Goal: Register for event/course

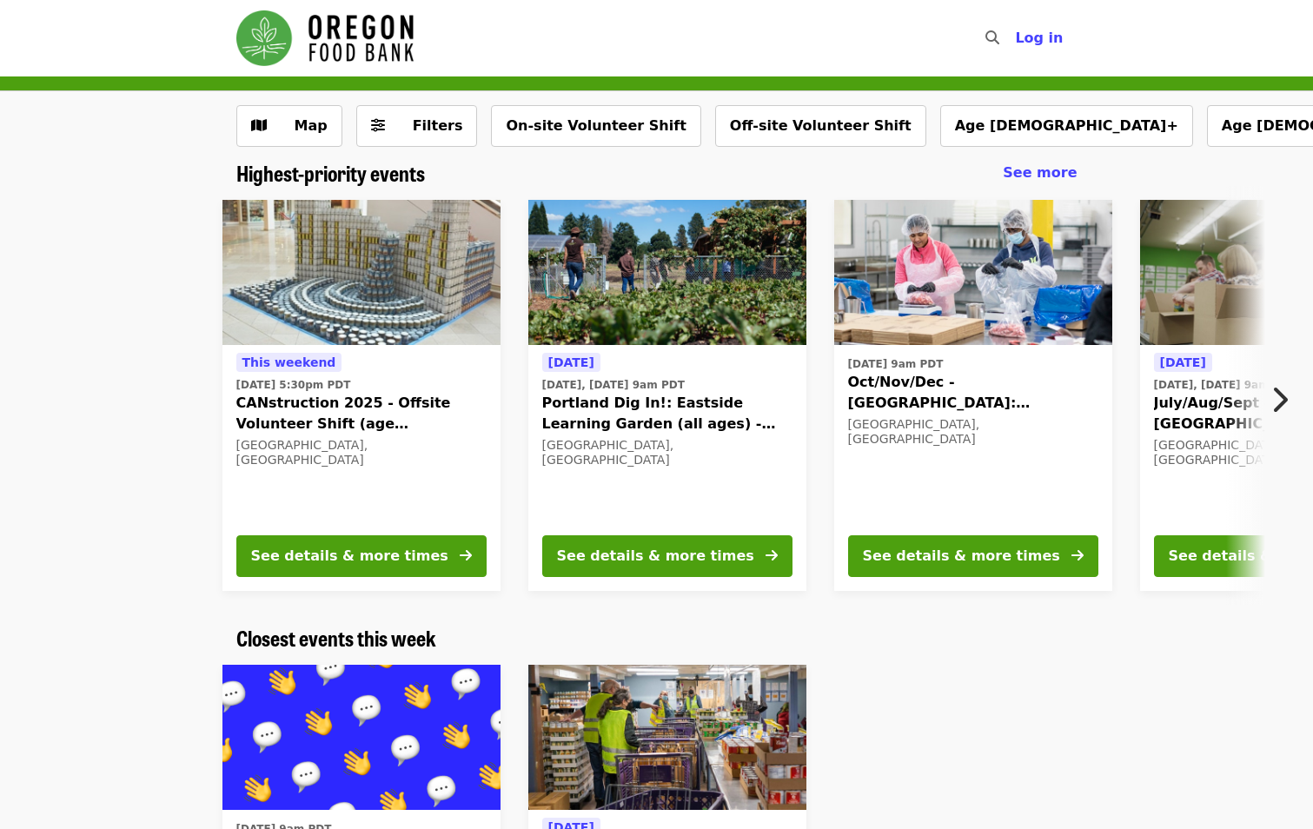
click at [1288, 402] on button "Next item" at bounding box center [1284, 399] width 57 height 49
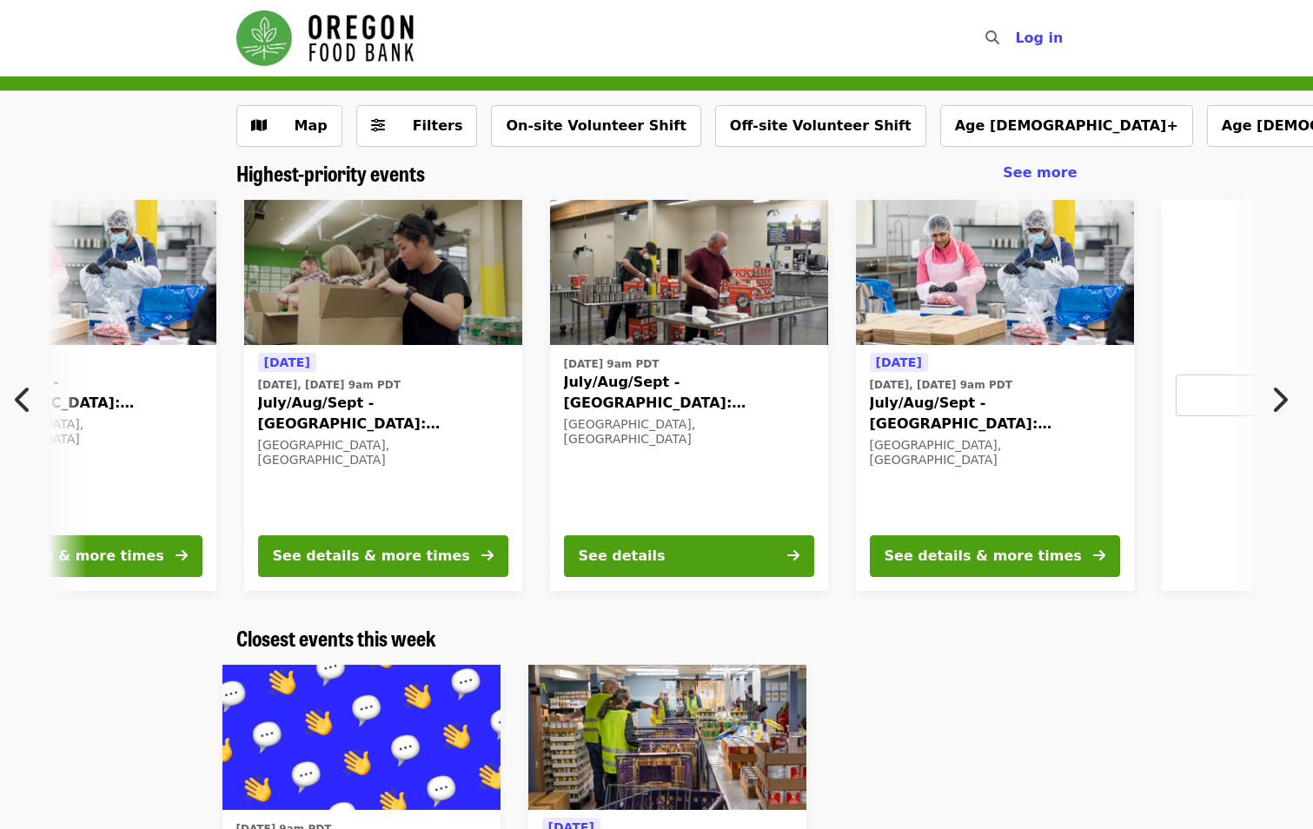
scroll to position [0, 935]
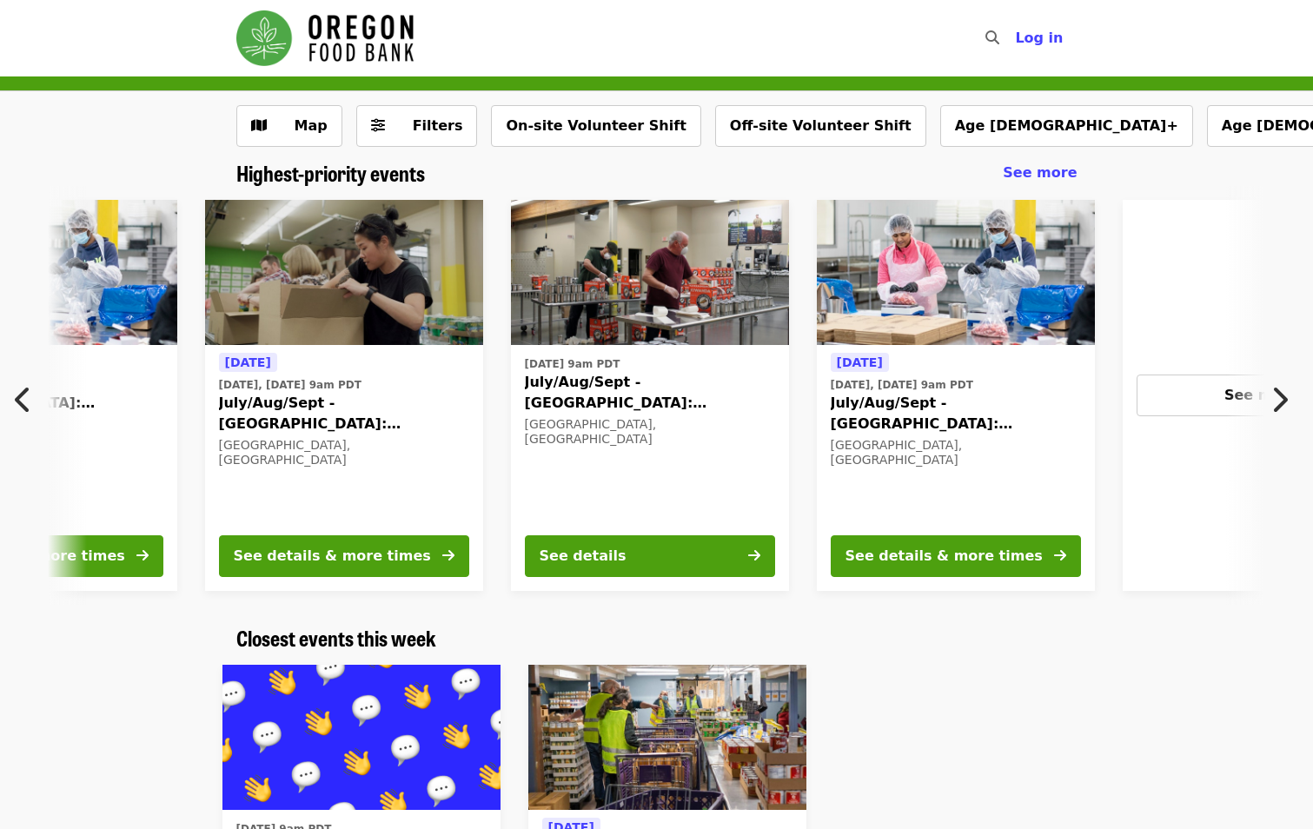
click at [26, 401] on icon "chevron-left icon" at bounding box center [23, 399] width 17 height 33
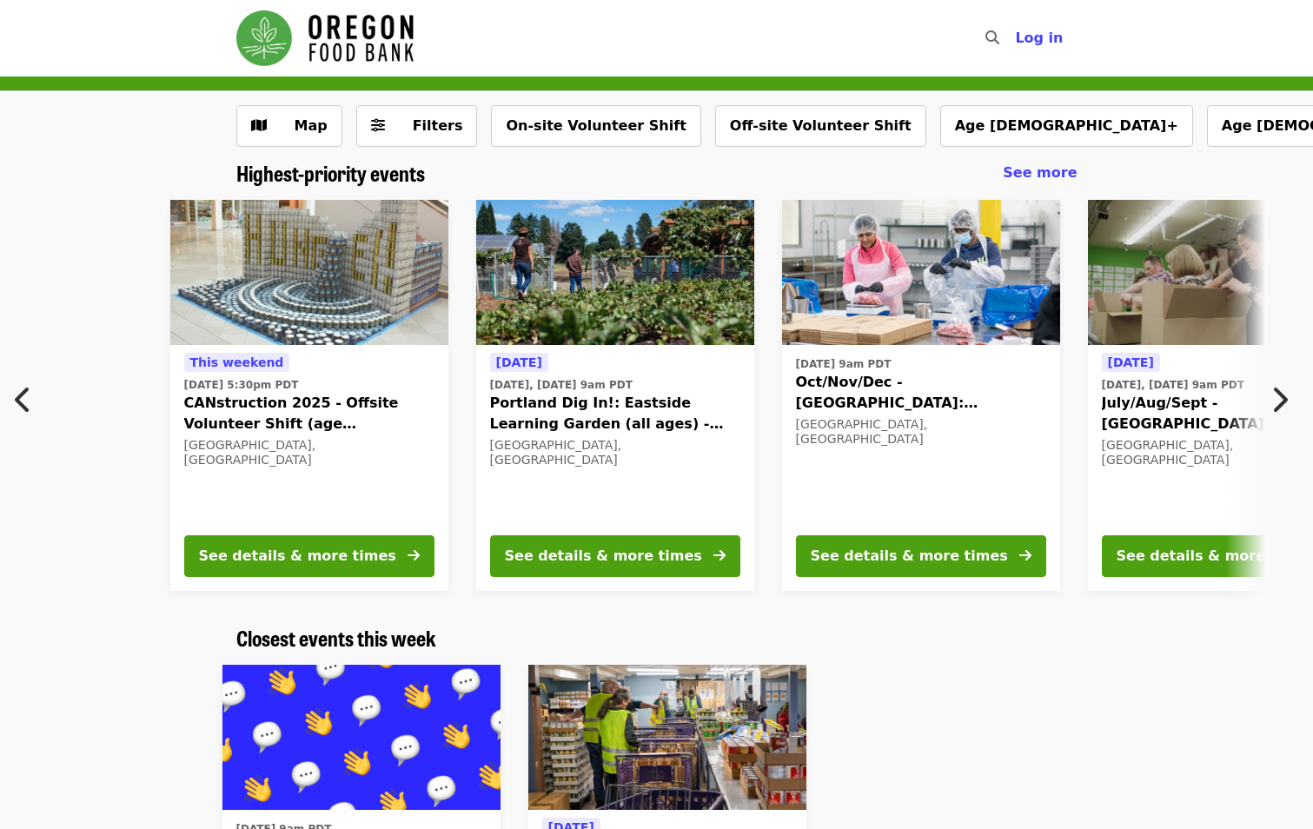
scroll to position [0, 17]
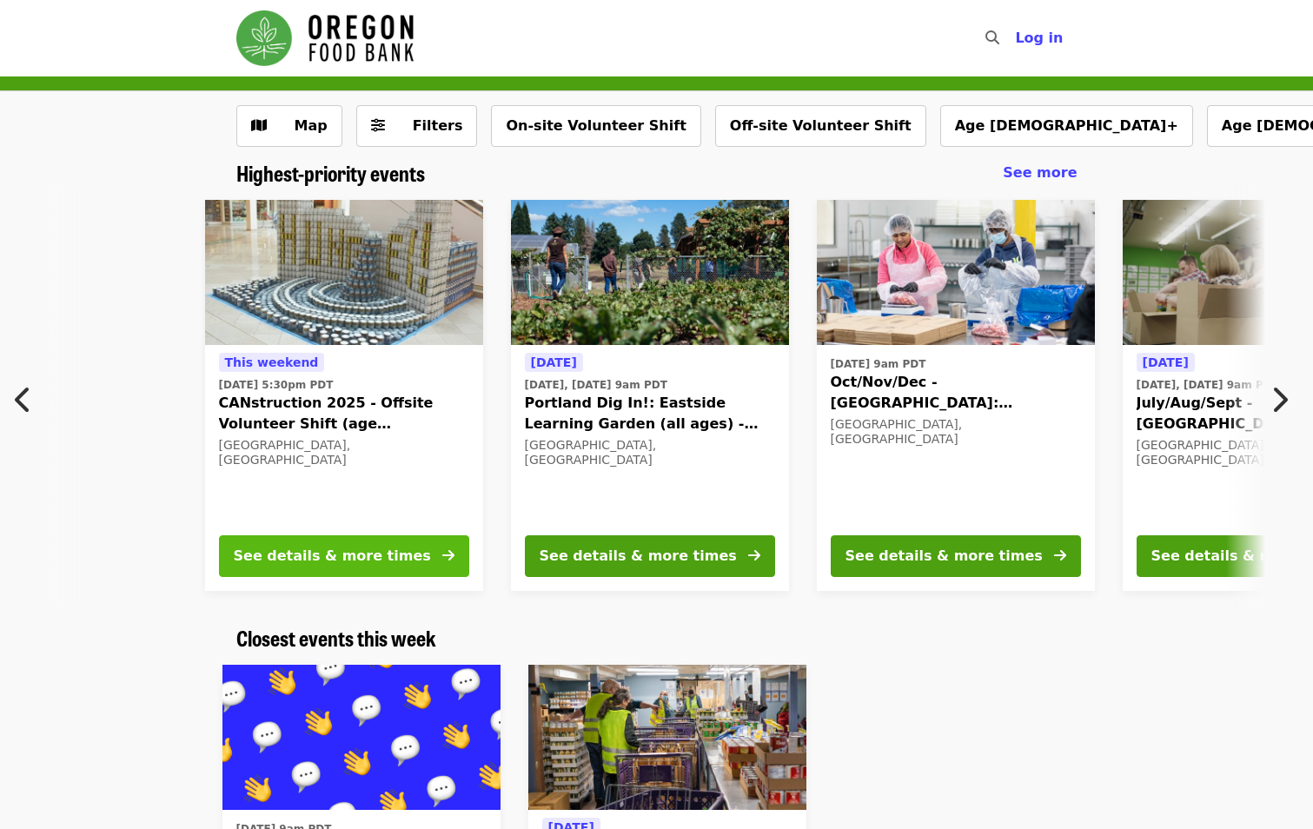
click at [288, 560] on div "See details & more times" at bounding box center [332, 556] width 197 height 21
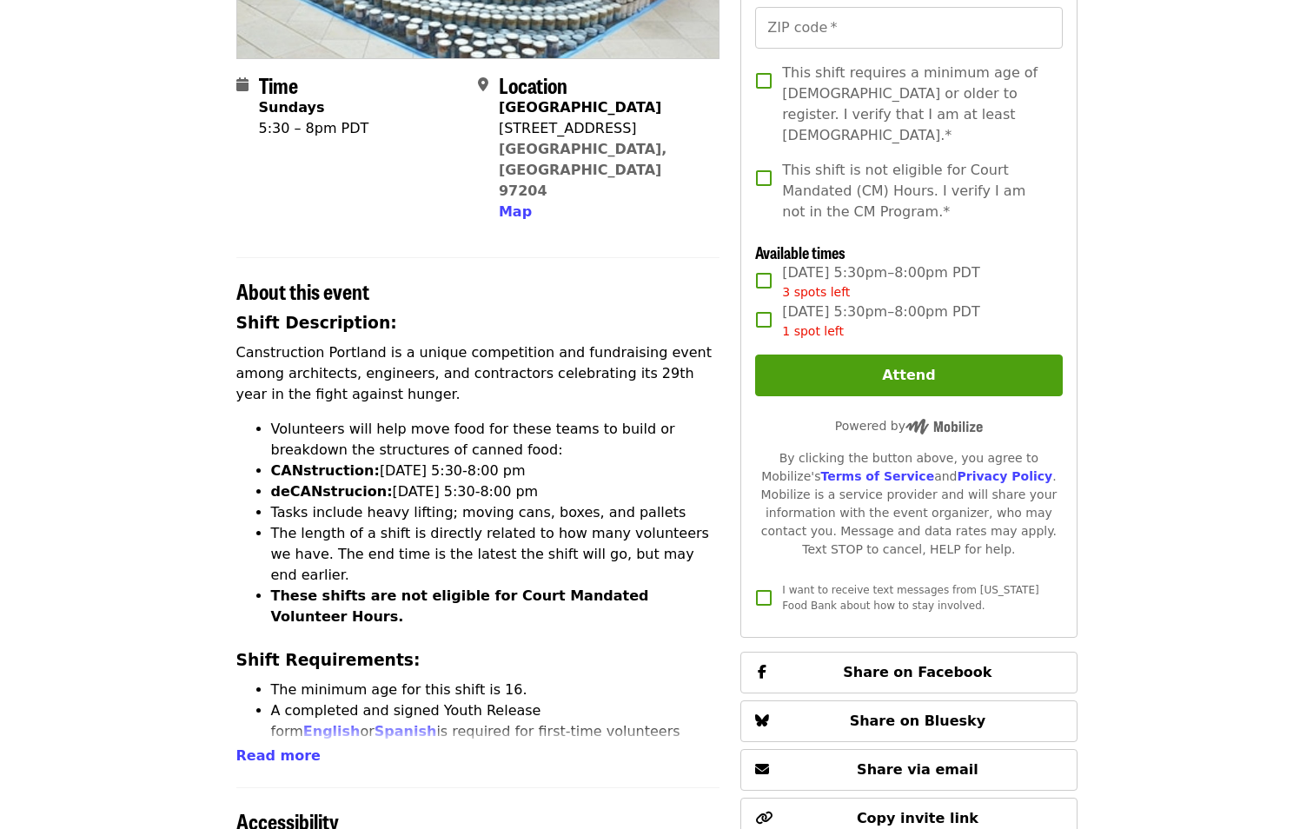
scroll to position [434, 0]
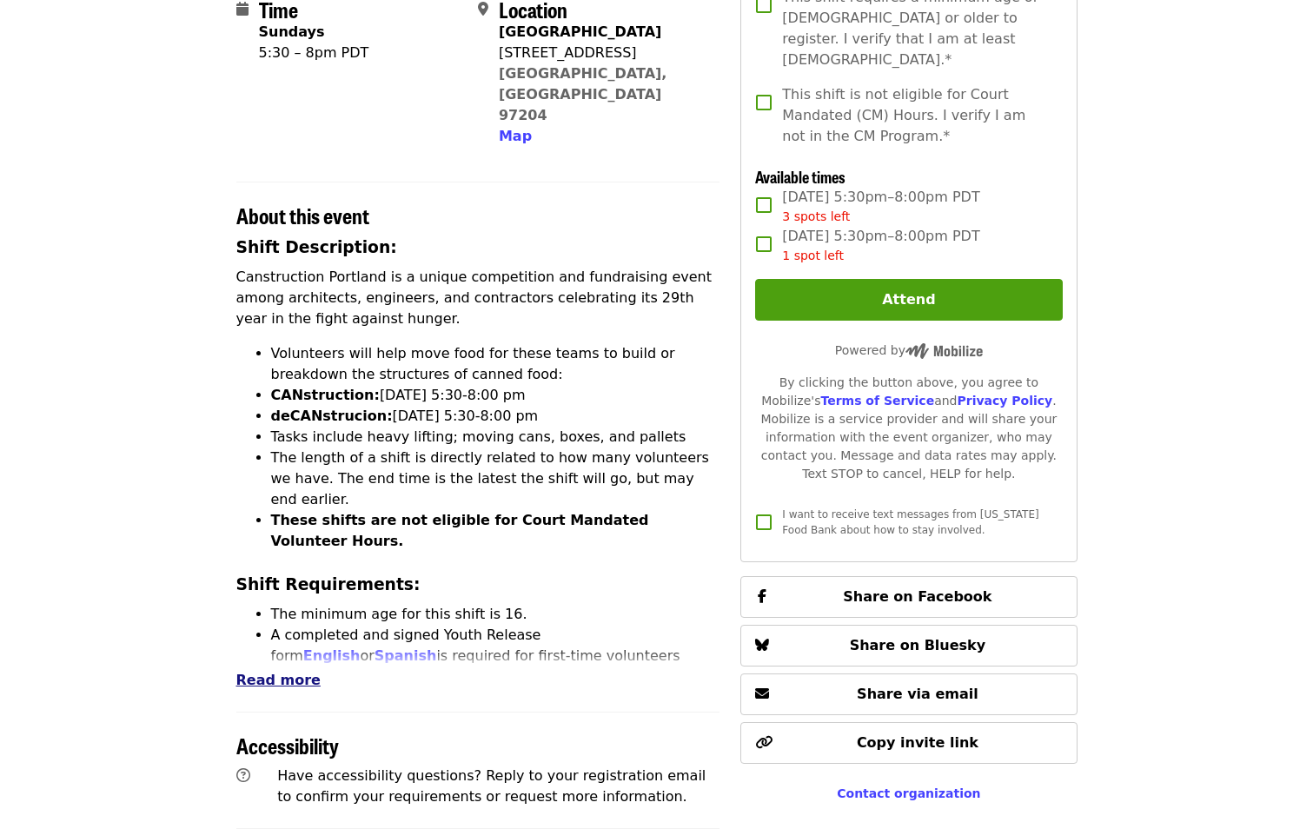
click at [281, 672] on span "Read more" at bounding box center [278, 680] width 84 height 17
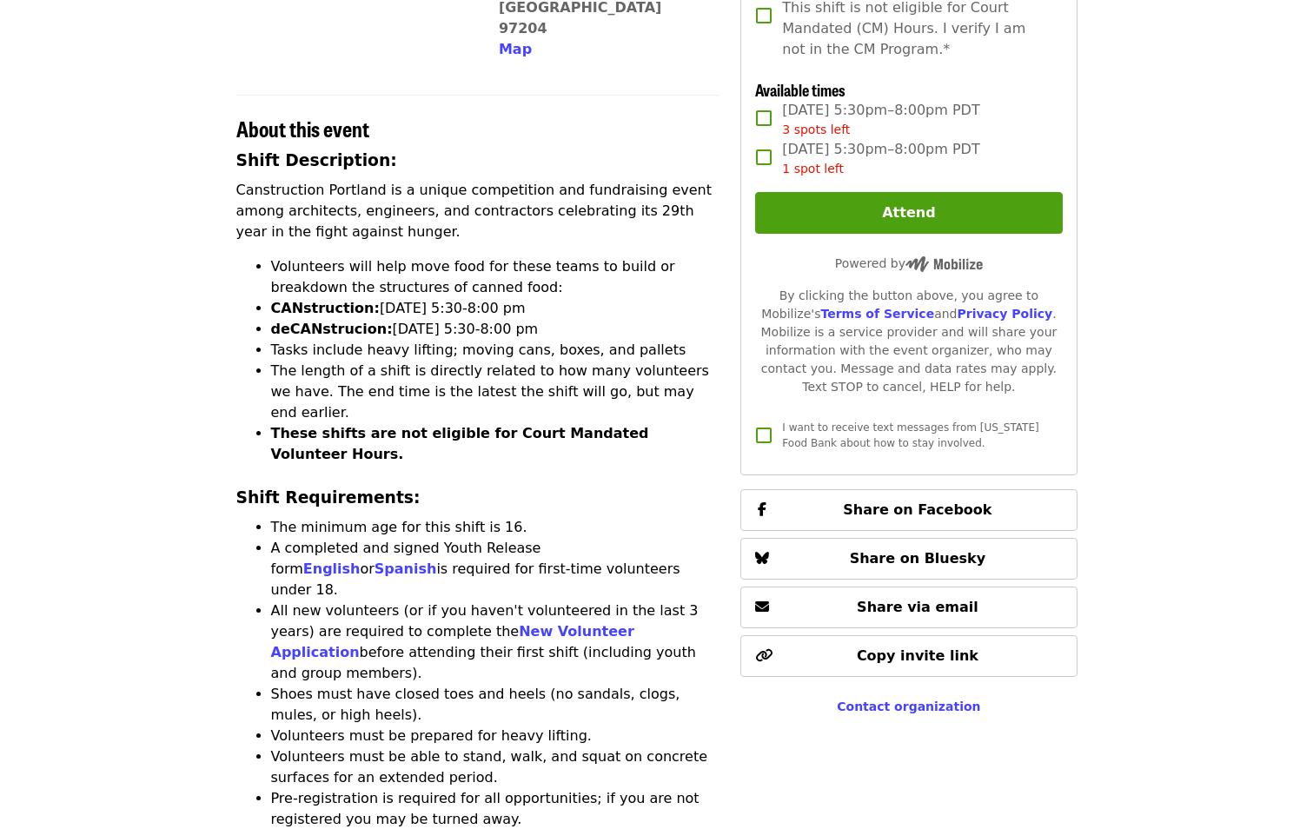
scroll to position [0, 0]
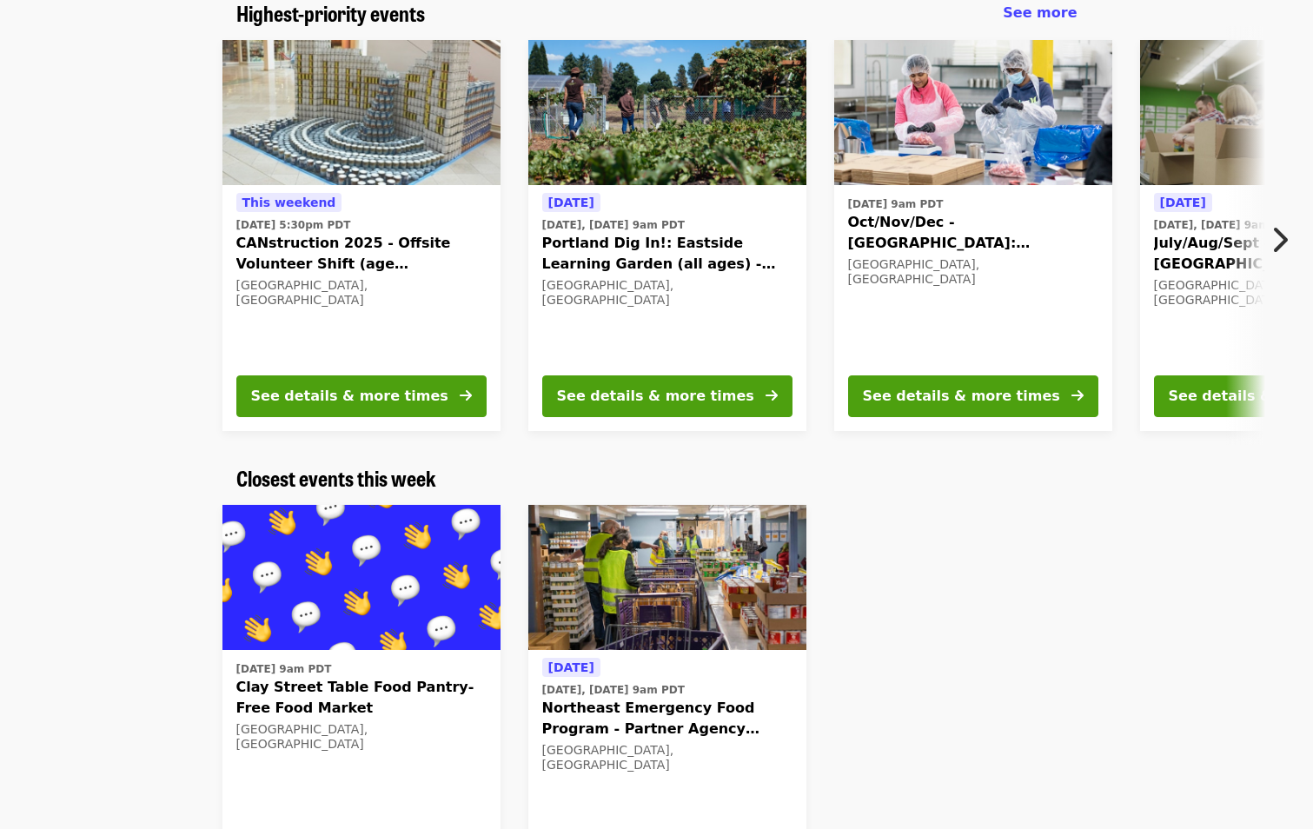
scroll to position [174, 0]
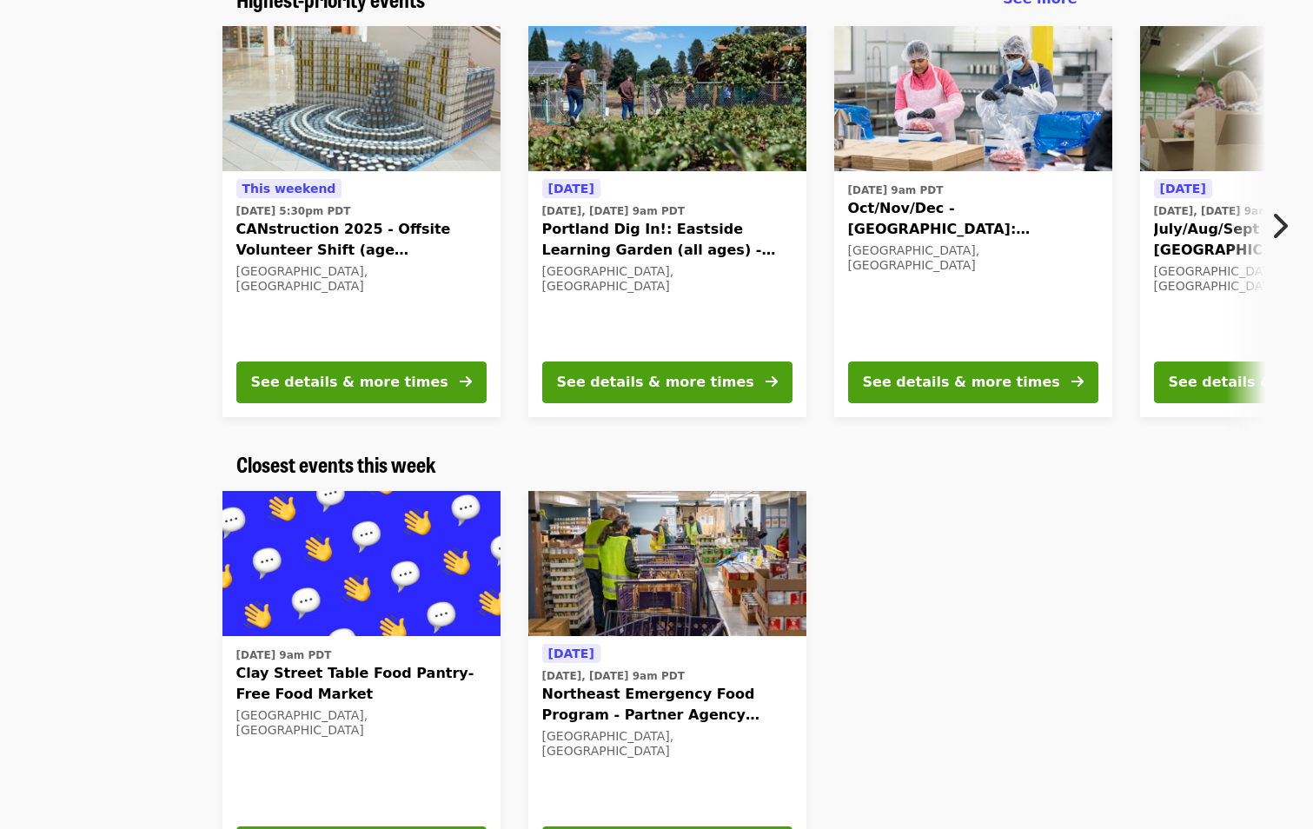
click at [1277, 222] on icon "chevron-right icon" at bounding box center [1278, 225] width 17 height 33
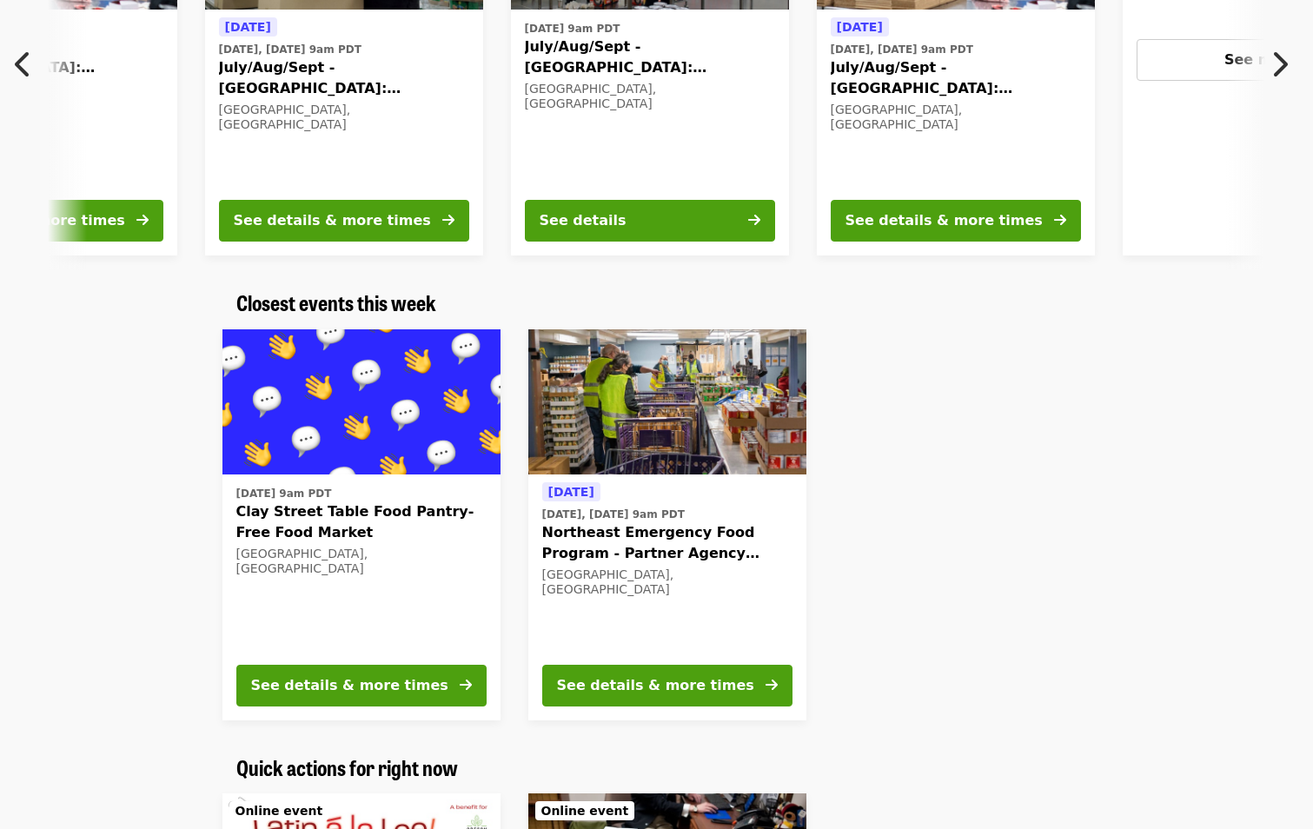
scroll to position [348, 0]
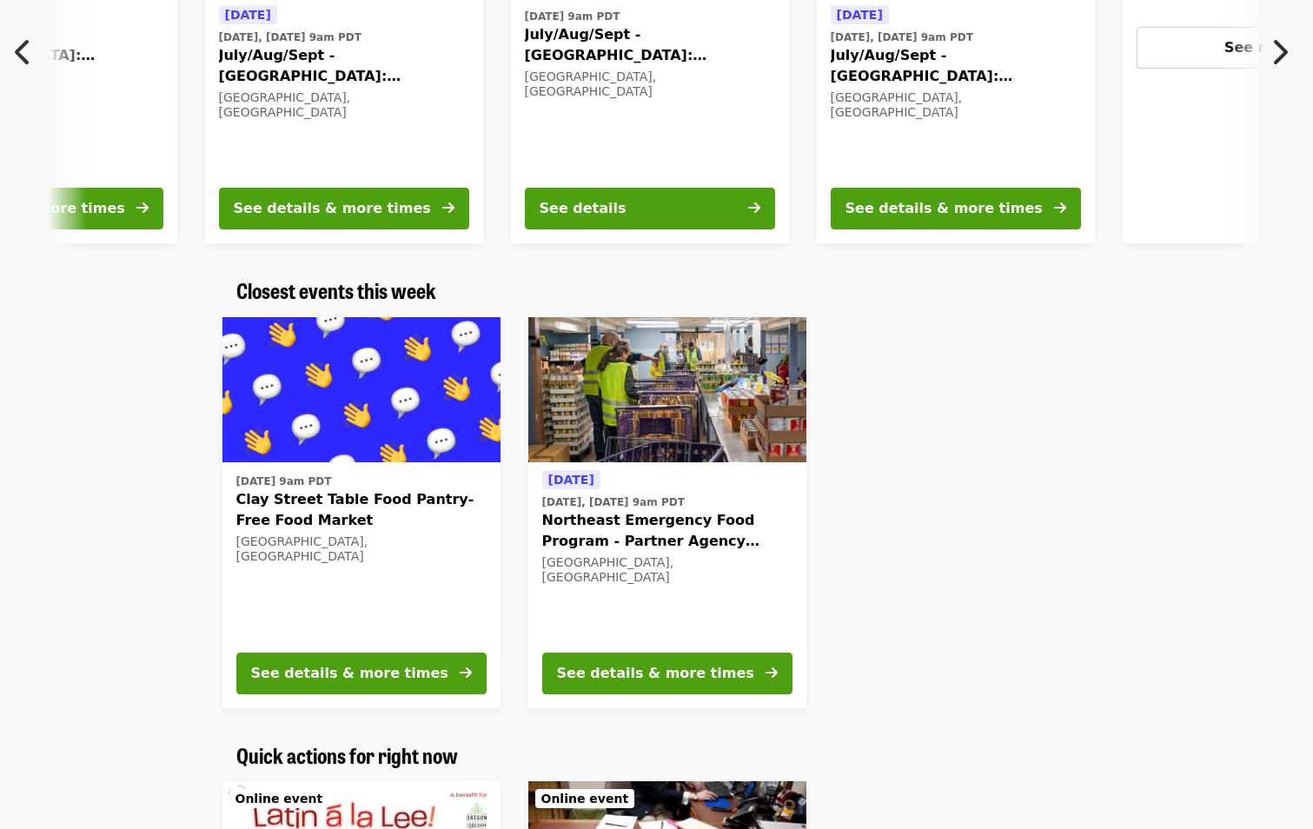
click at [1277, 54] on icon "chevron-right icon" at bounding box center [1278, 52] width 17 height 33
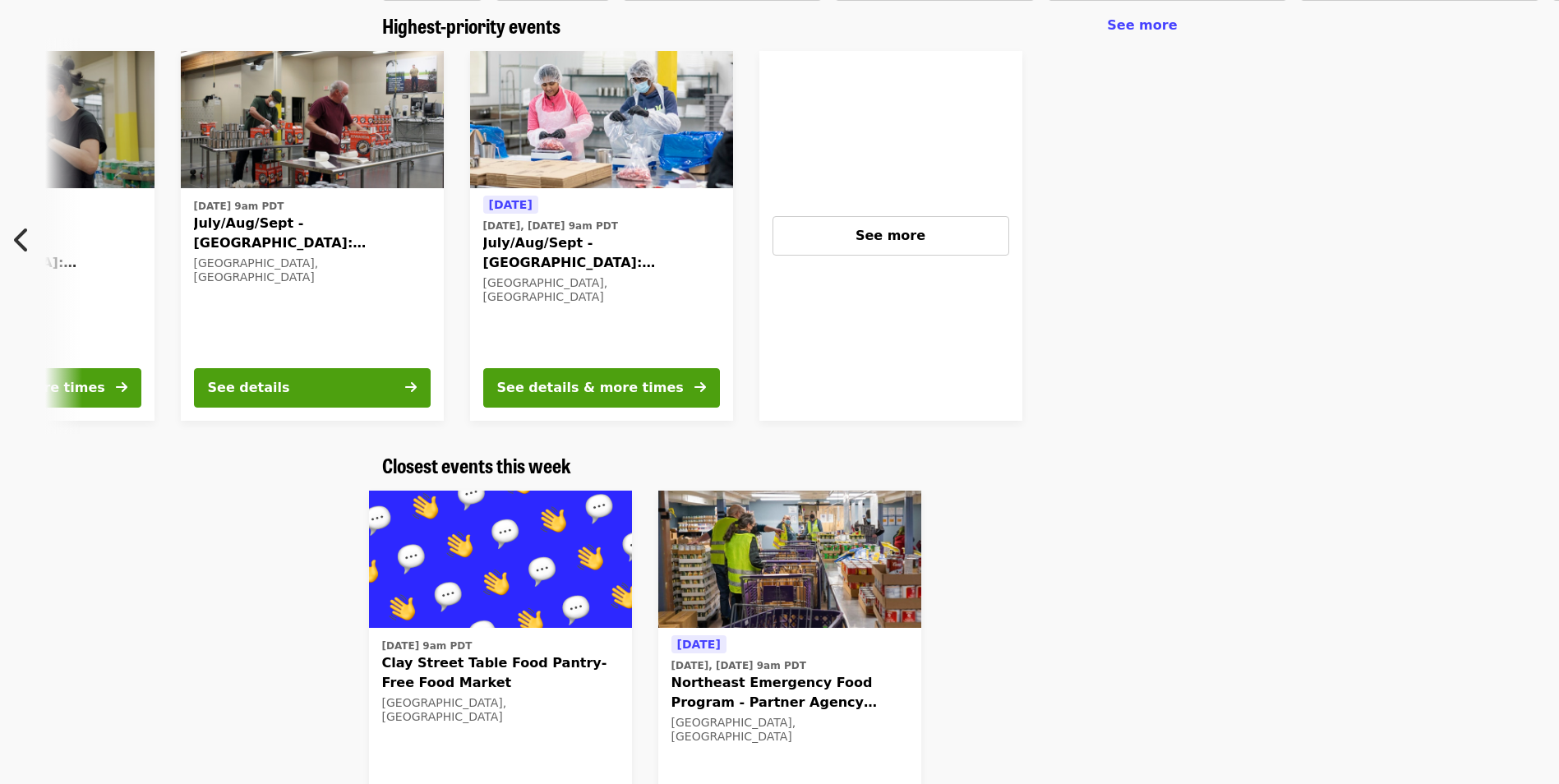
scroll to position [0, 0]
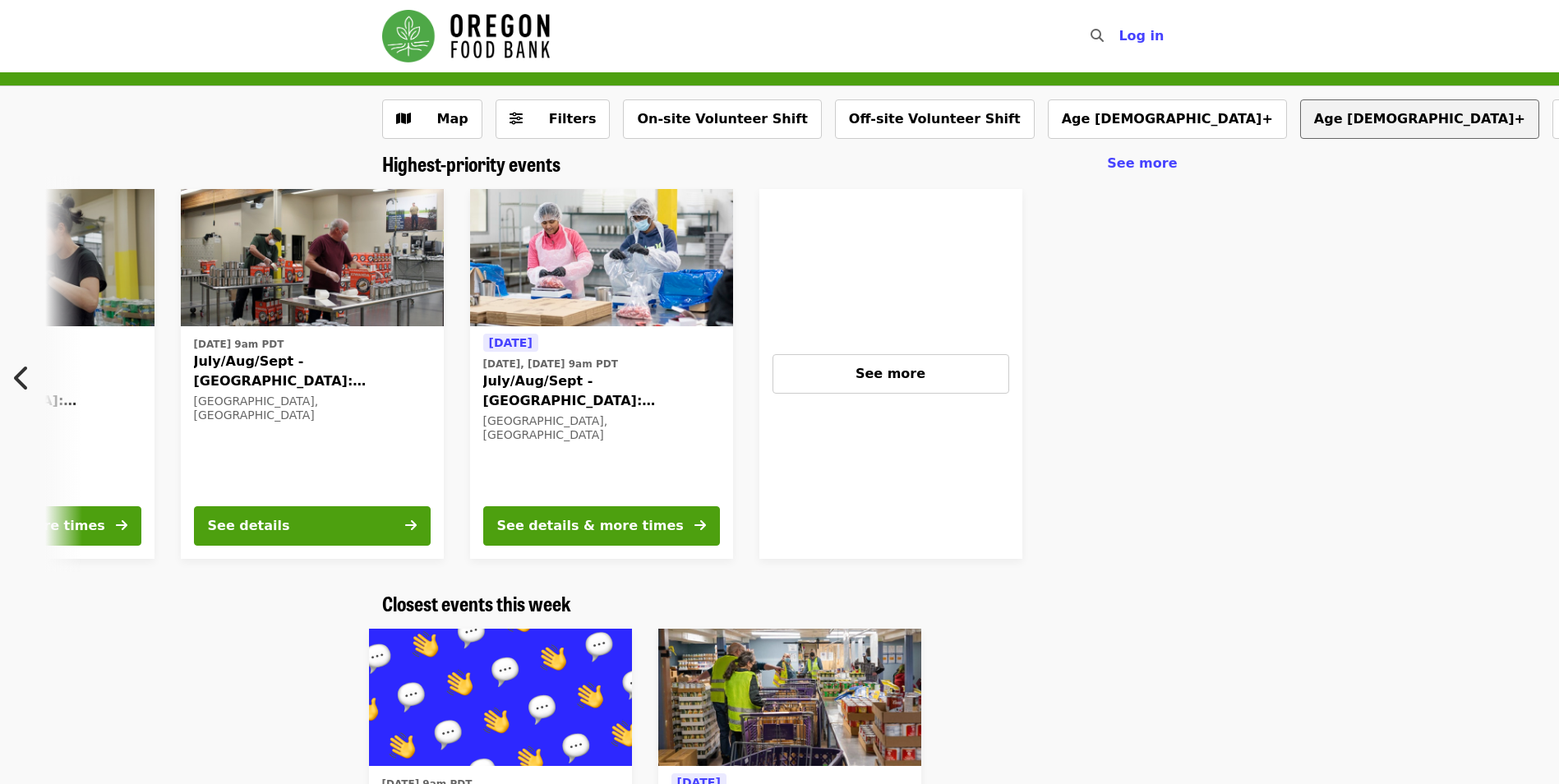
click at [1241, 122] on button "Age [DEMOGRAPHIC_DATA]+" at bounding box center [1420, 119] width 239 height 40
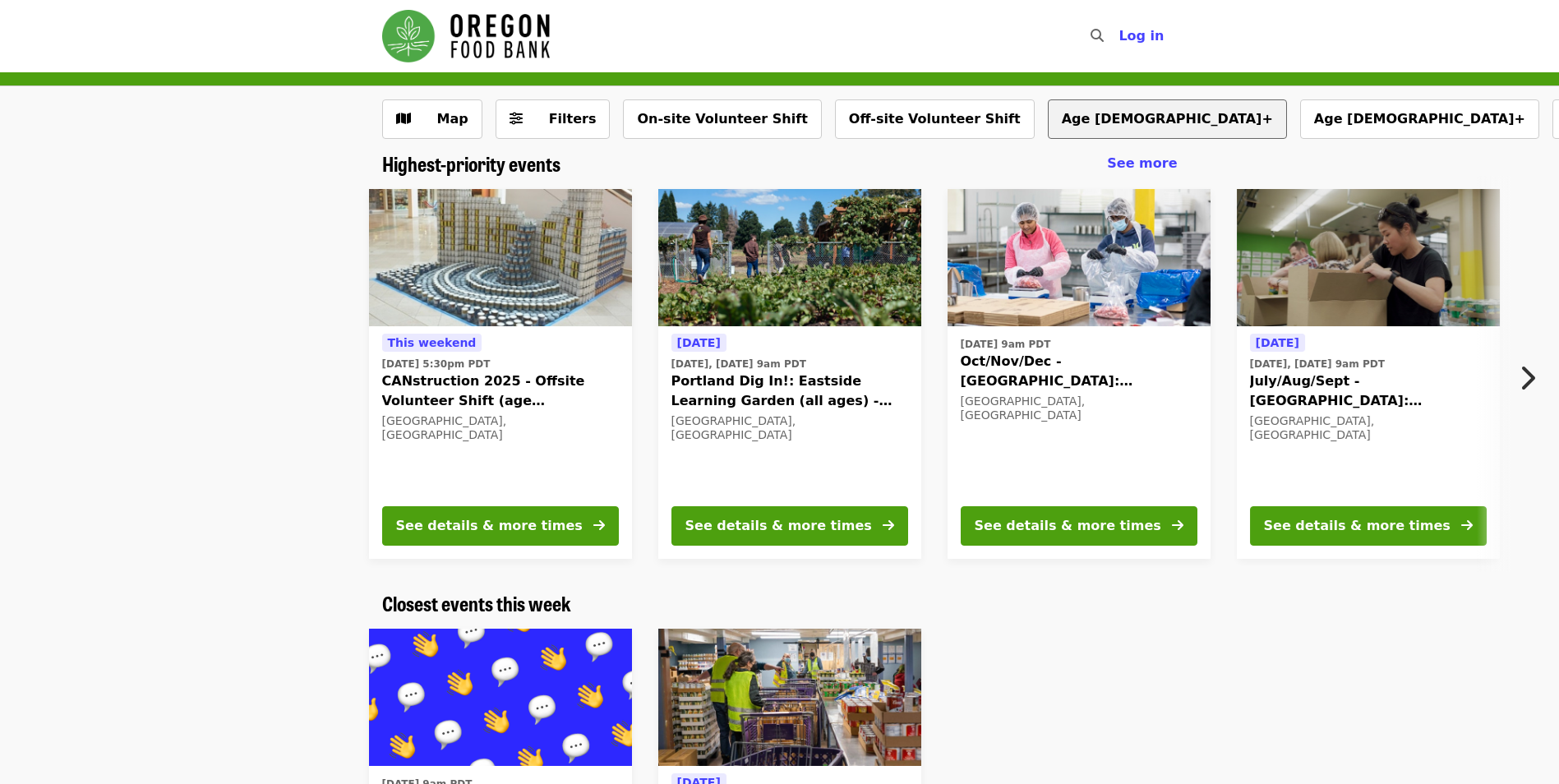
click at [1048, 121] on button "Age [DEMOGRAPHIC_DATA]+" at bounding box center [1167, 119] width 239 height 40
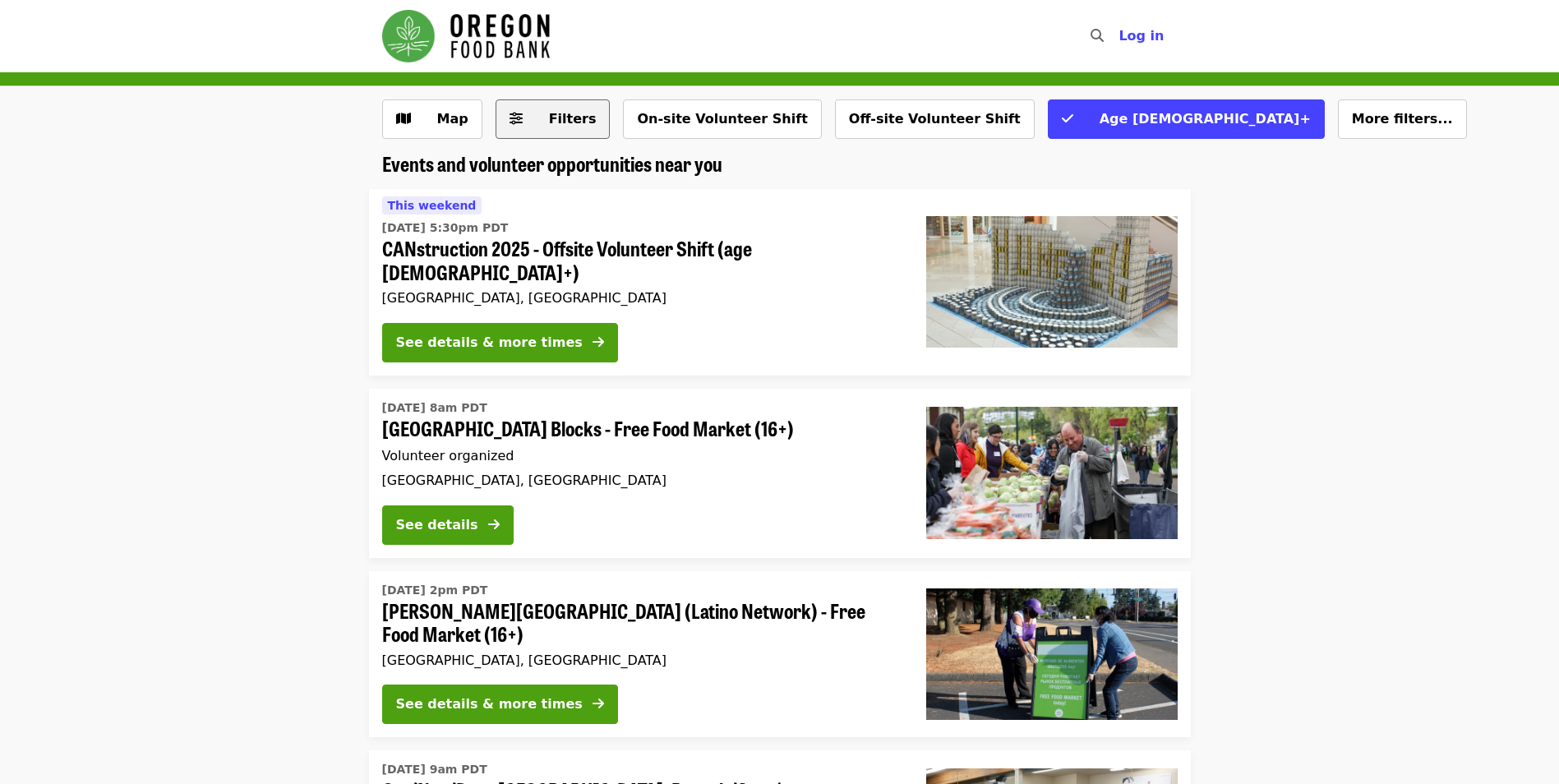
click at [549, 116] on span "Filters" at bounding box center [572, 118] width 47 height 16
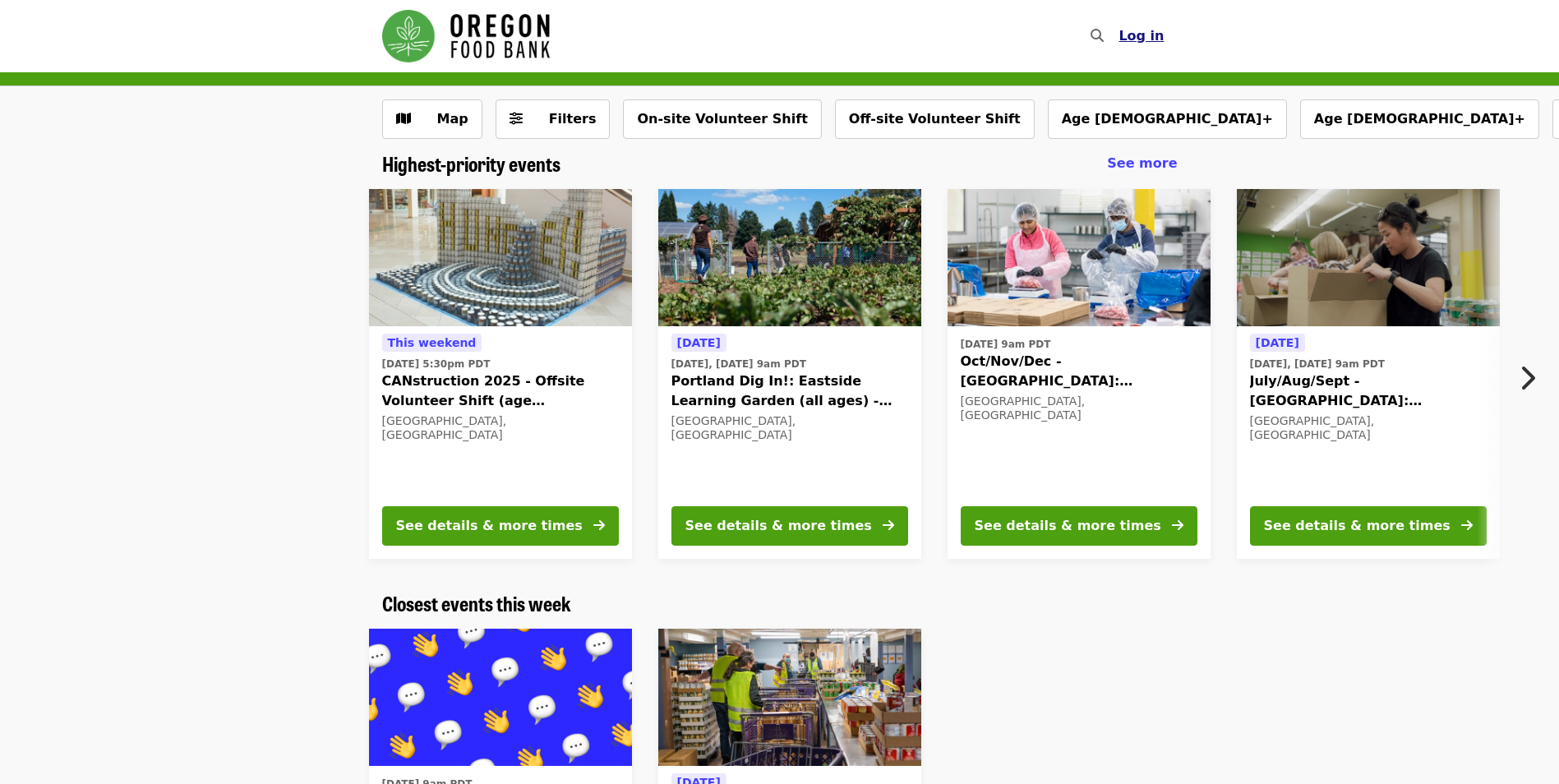
click at [1145, 42] on span "Log in" at bounding box center [1142, 36] width 45 height 16
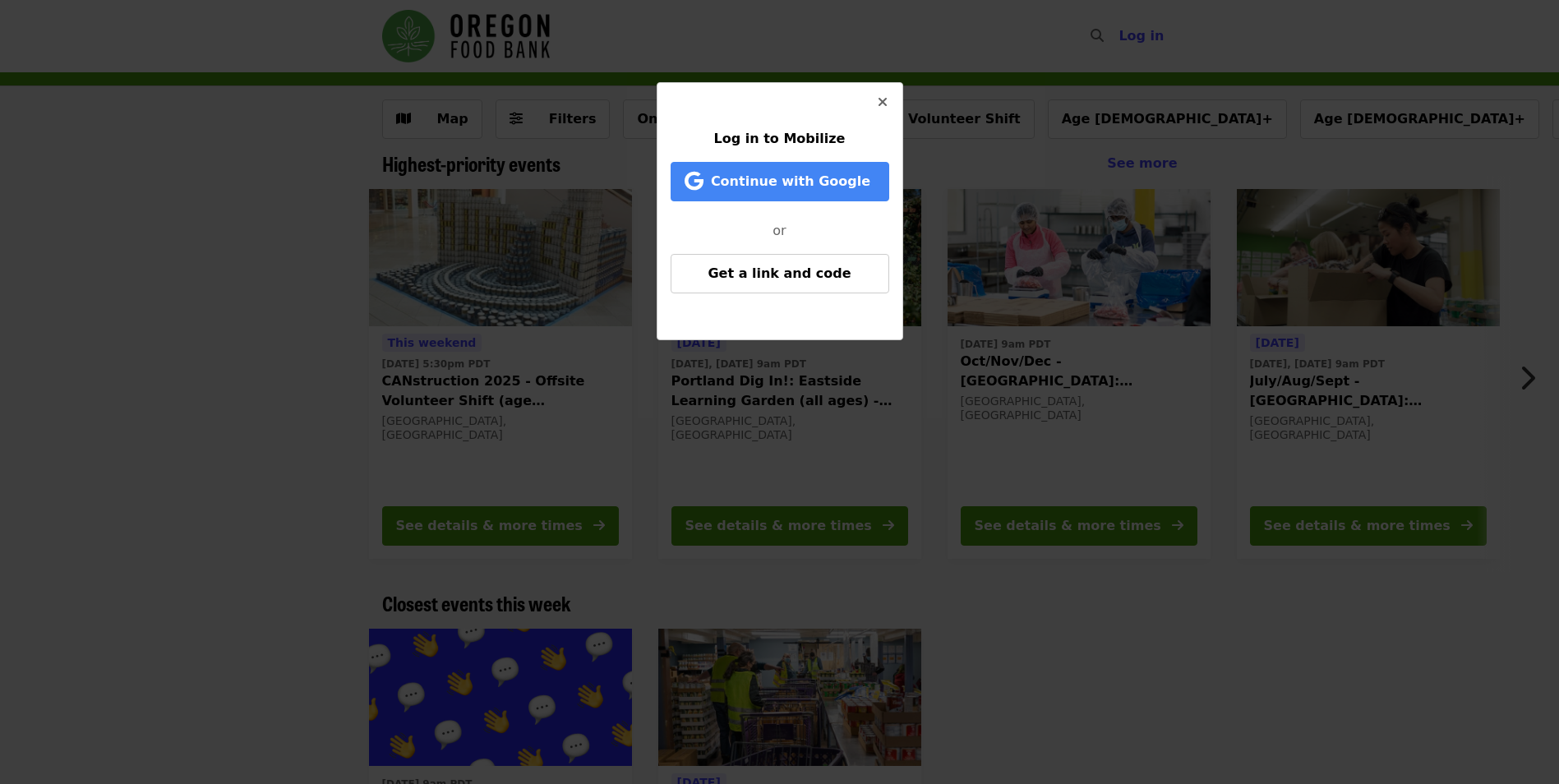
click at [888, 106] on button "Close" at bounding box center [883, 103] width 40 height 40
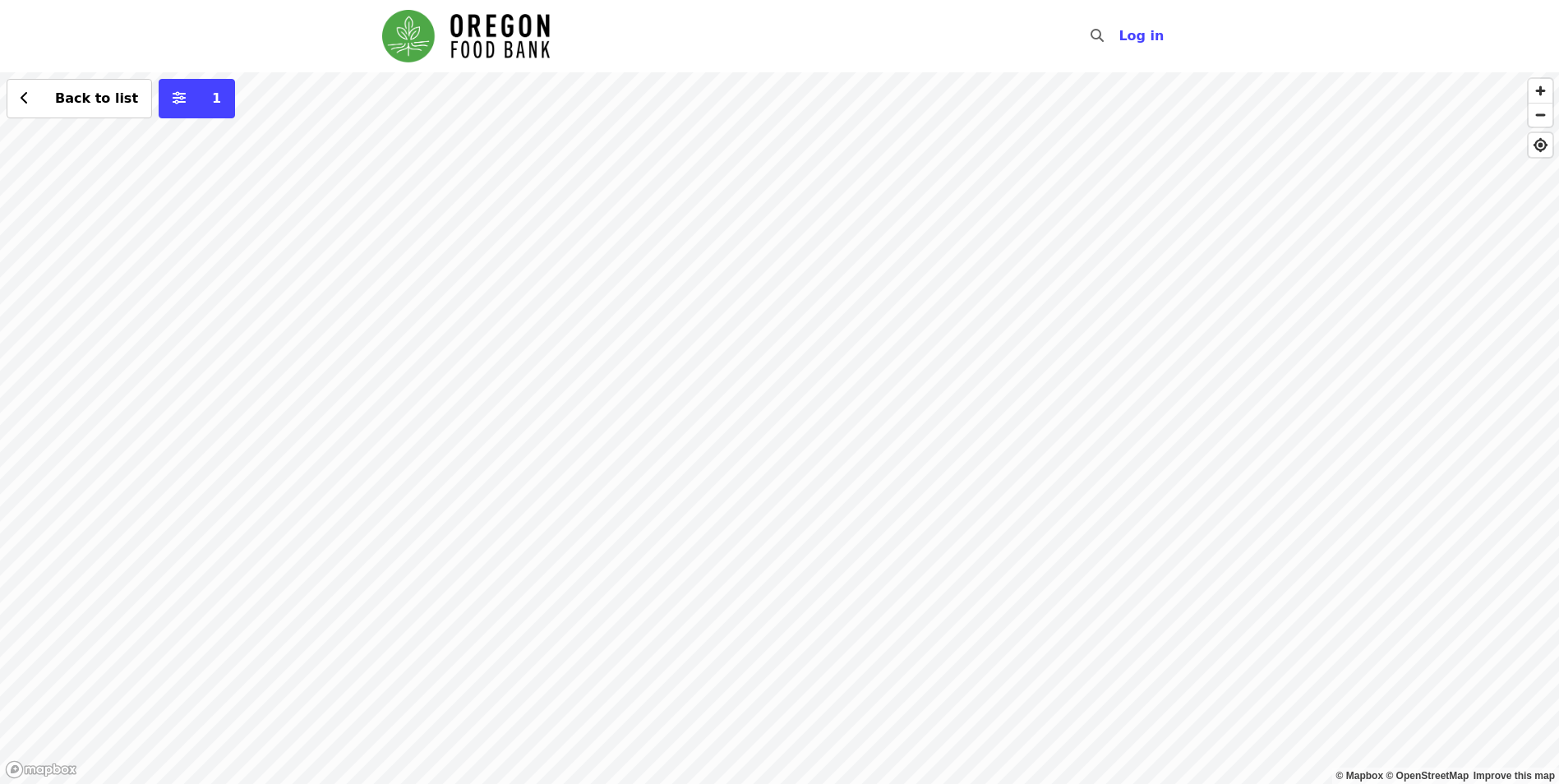
click at [537, 396] on div "Back to list 1" at bounding box center [780, 427] width 1559 height 711
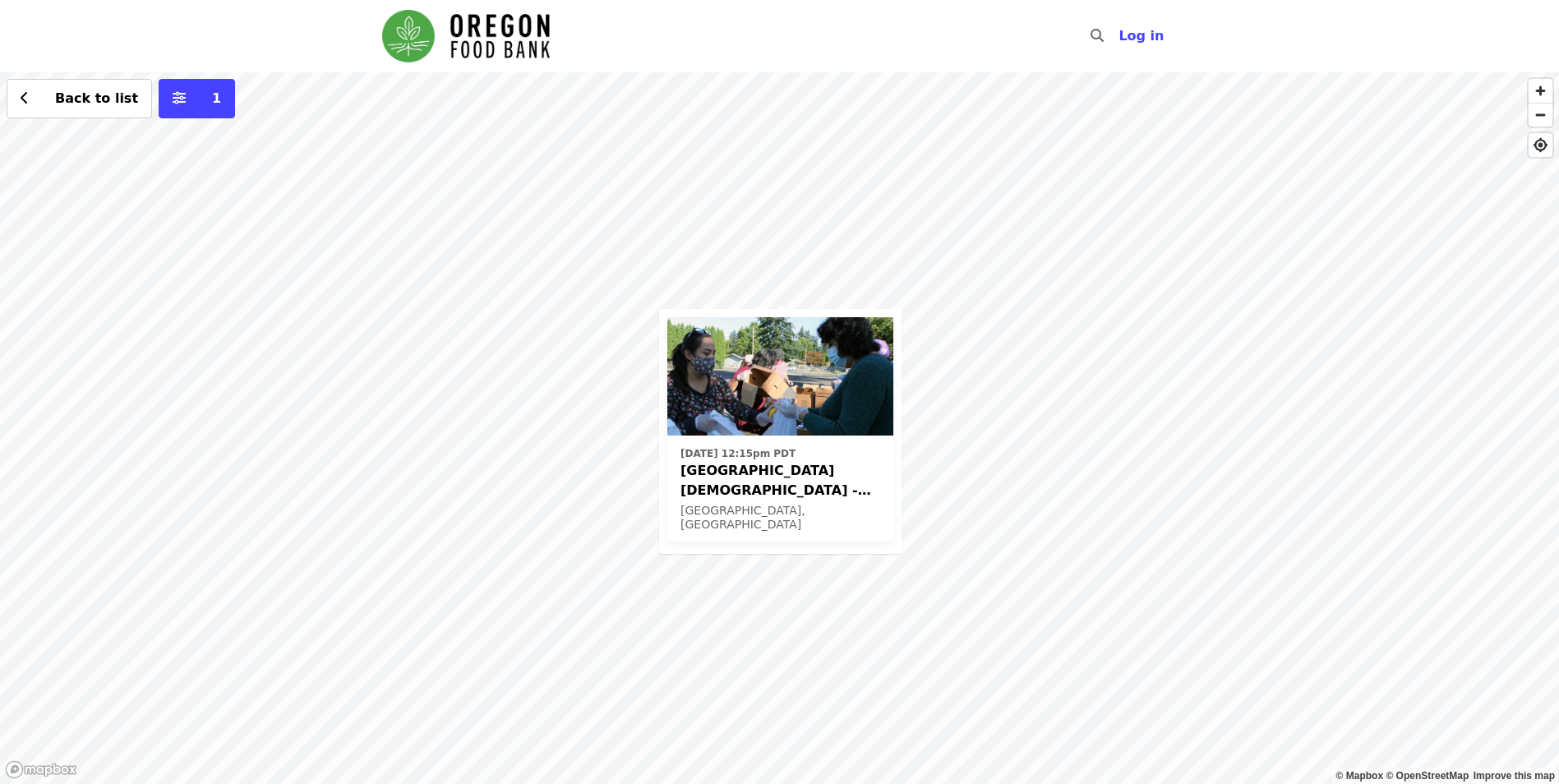
click at [698, 205] on div "[DATE] 12:15pm PDT [GEOGRAPHIC_DATA][DEMOGRAPHIC_DATA] - Free Food Market (16+)…" at bounding box center [780, 427] width 1559 height 711
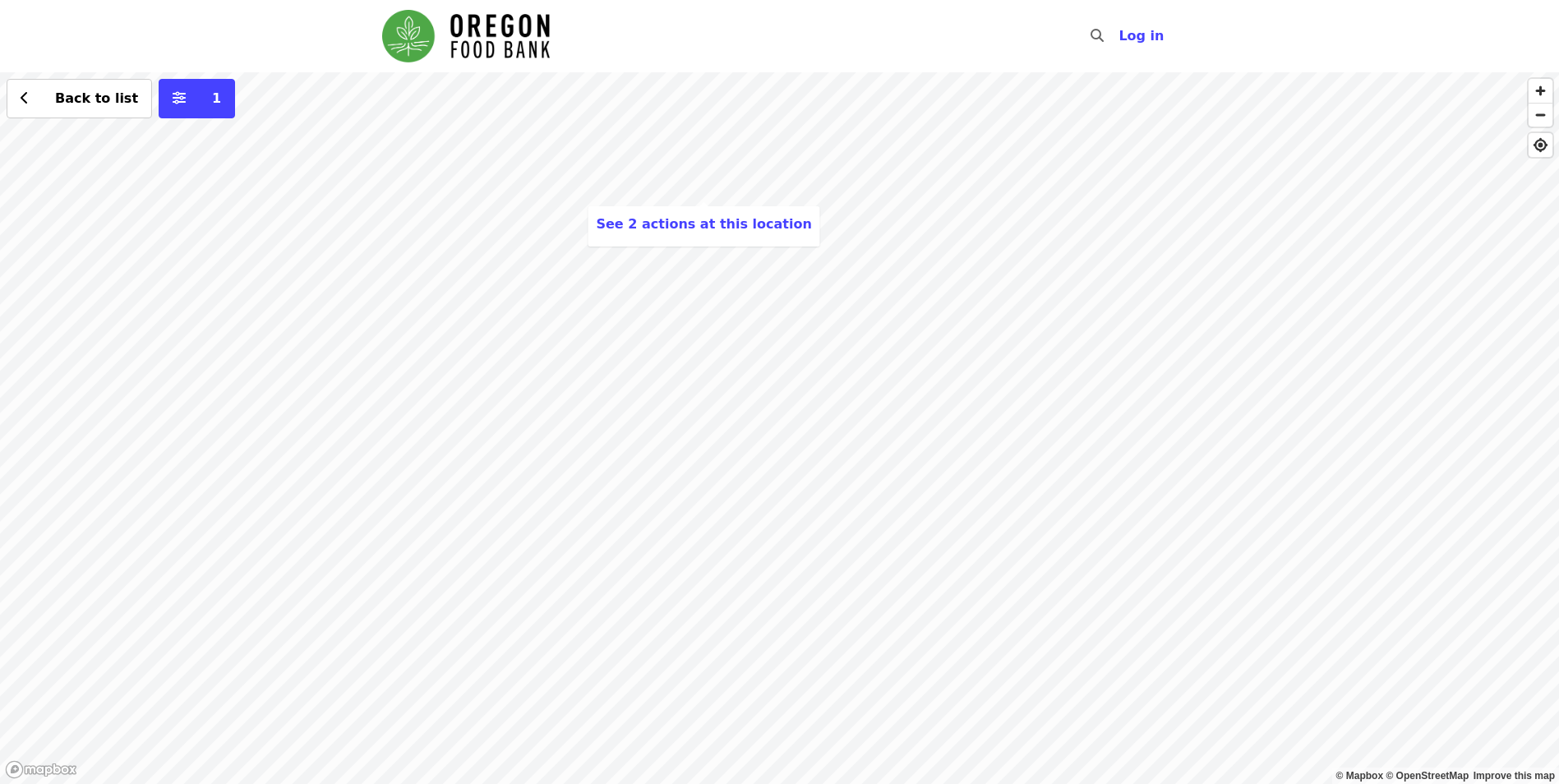
click at [702, 198] on div "See 2 actions at this location Back to list 1" at bounding box center [780, 427] width 1559 height 711
click at [700, 223] on span "See 2 actions at this location" at bounding box center [704, 224] width 216 height 16
click at [783, 310] on div "See 2 actions at this location Back to list 1" at bounding box center [780, 427] width 1559 height 711
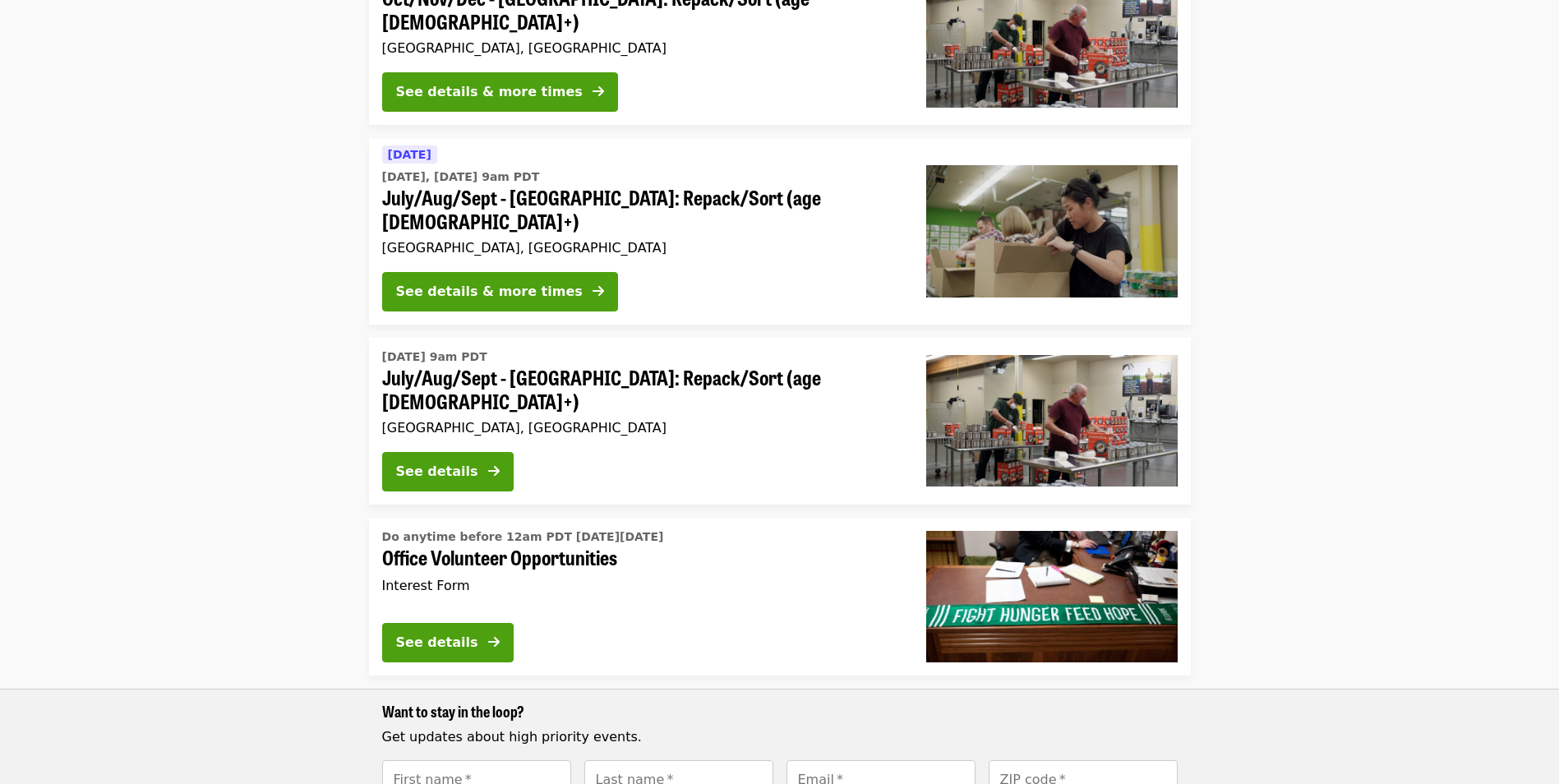
scroll to position [657, 0]
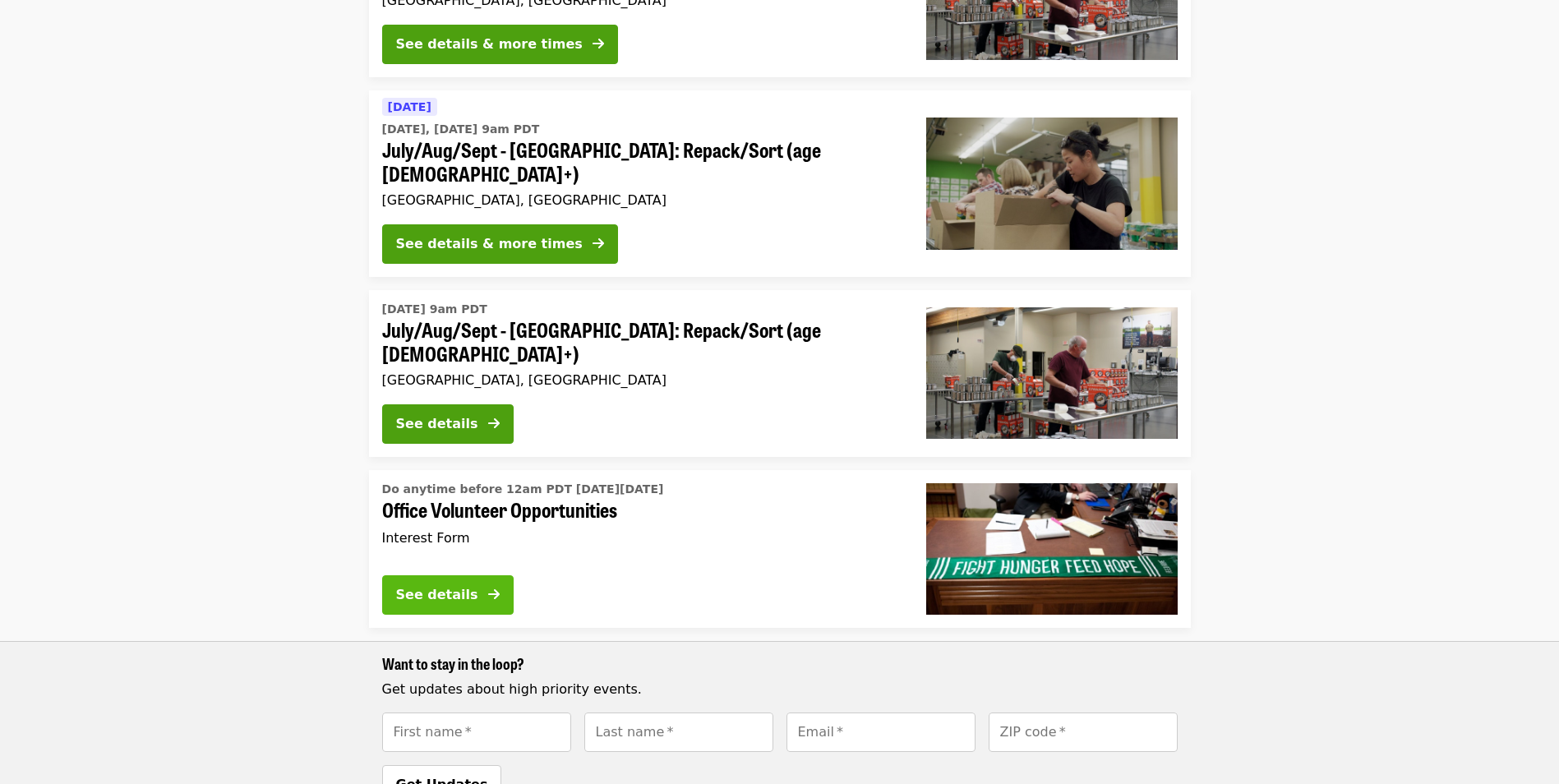
click at [436, 585] on div "See details" at bounding box center [437, 595] width 82 height 20
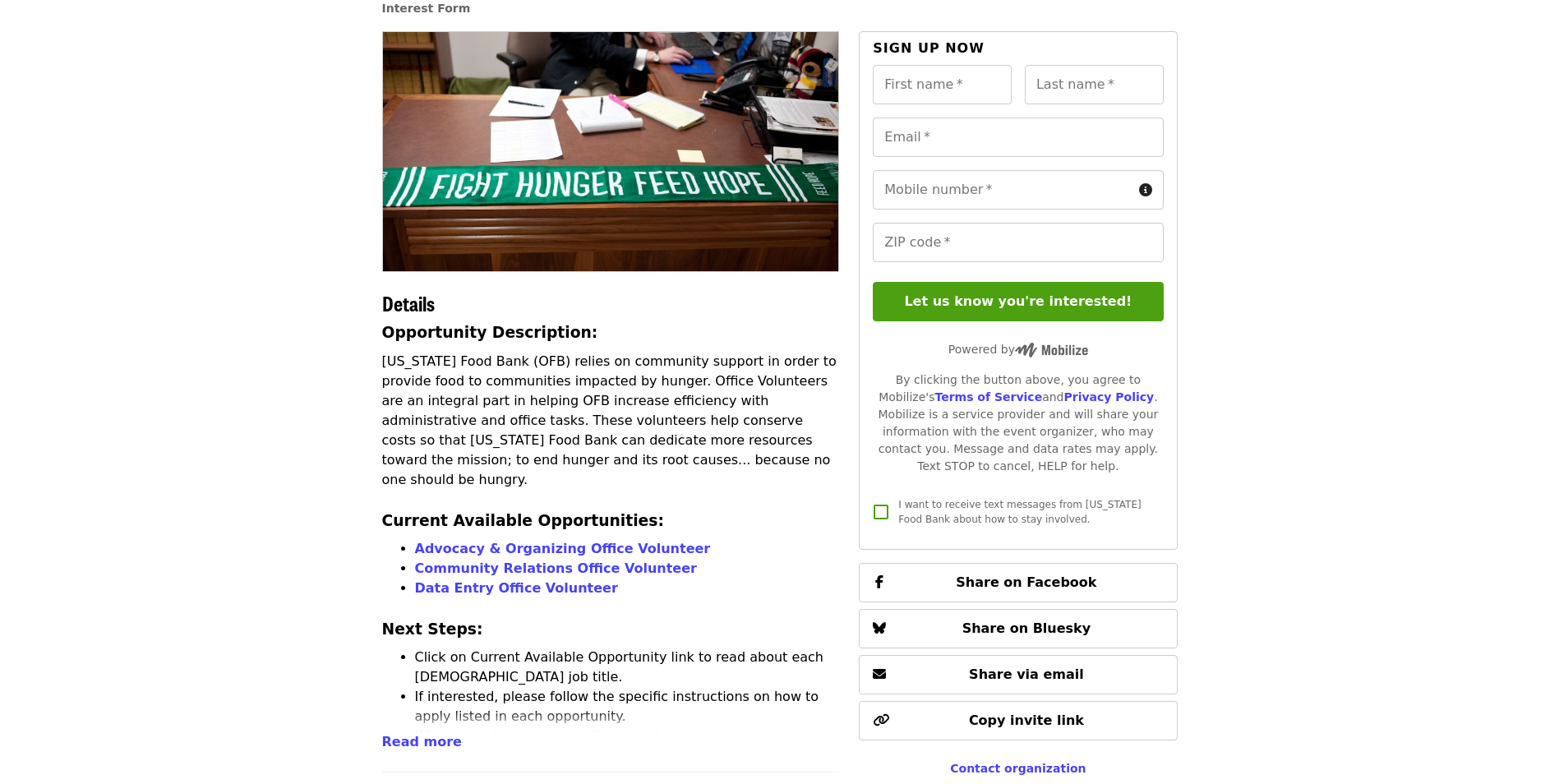
scroll to position [205, 0]
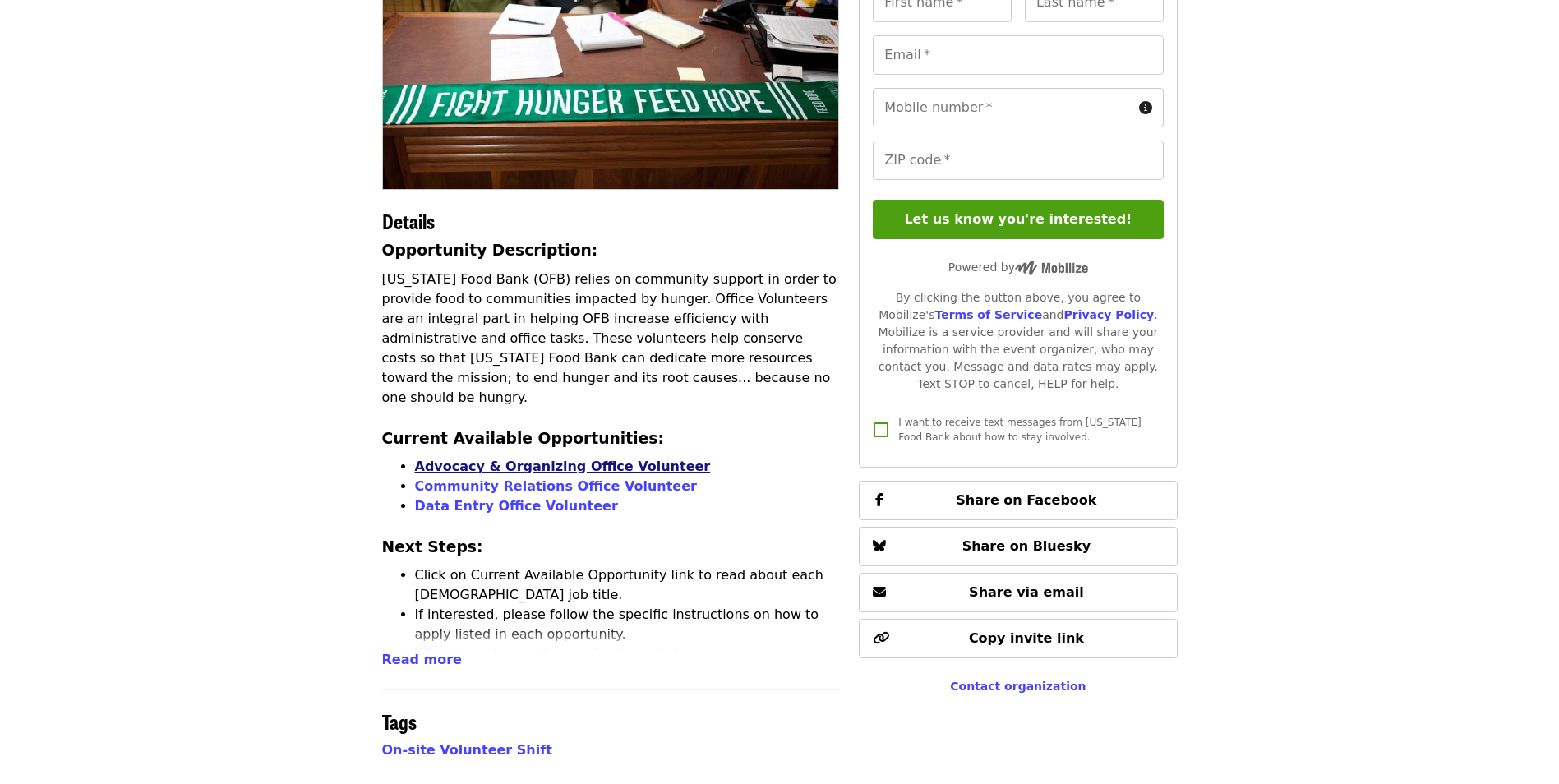
click at [472, 459] on link "Advocacy & Organizing Office Volunteer" at bounding box center [563, 466] width 296 height 16
